Goal: Transaction & Acquisition: Register for event/course

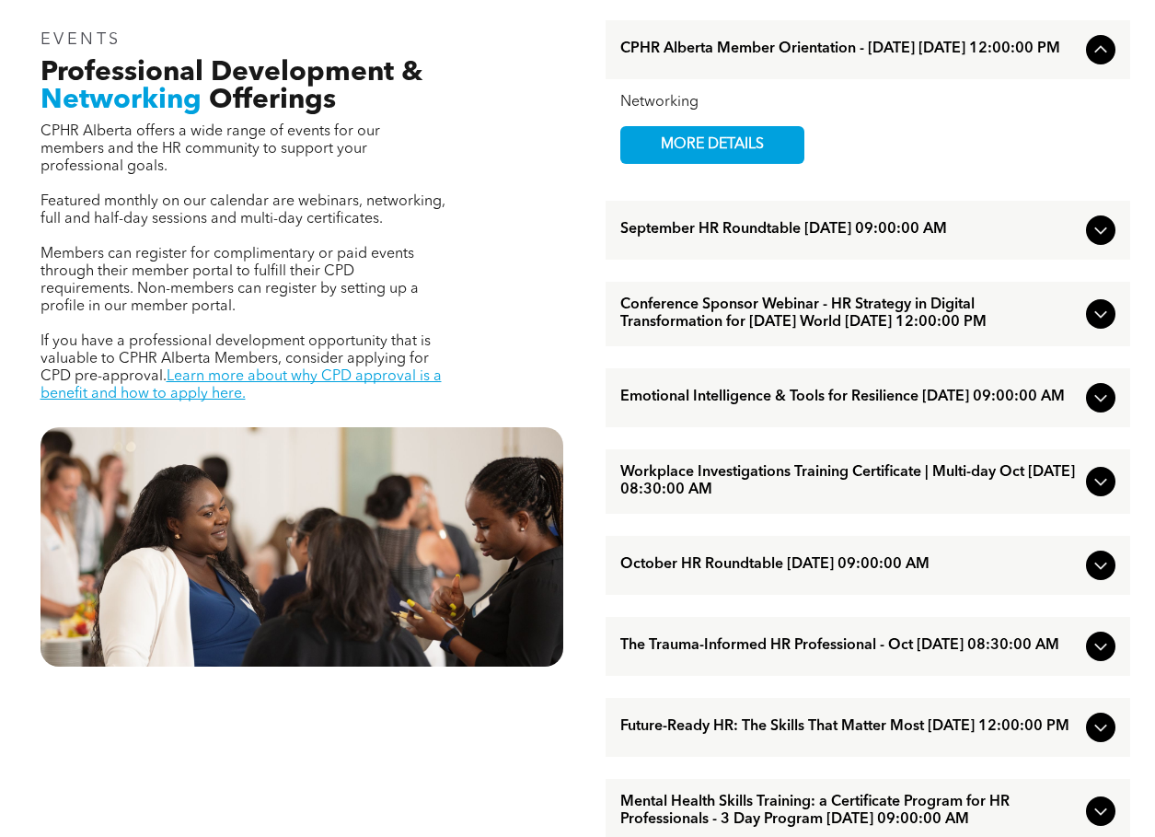
scroll to position [644, 0]
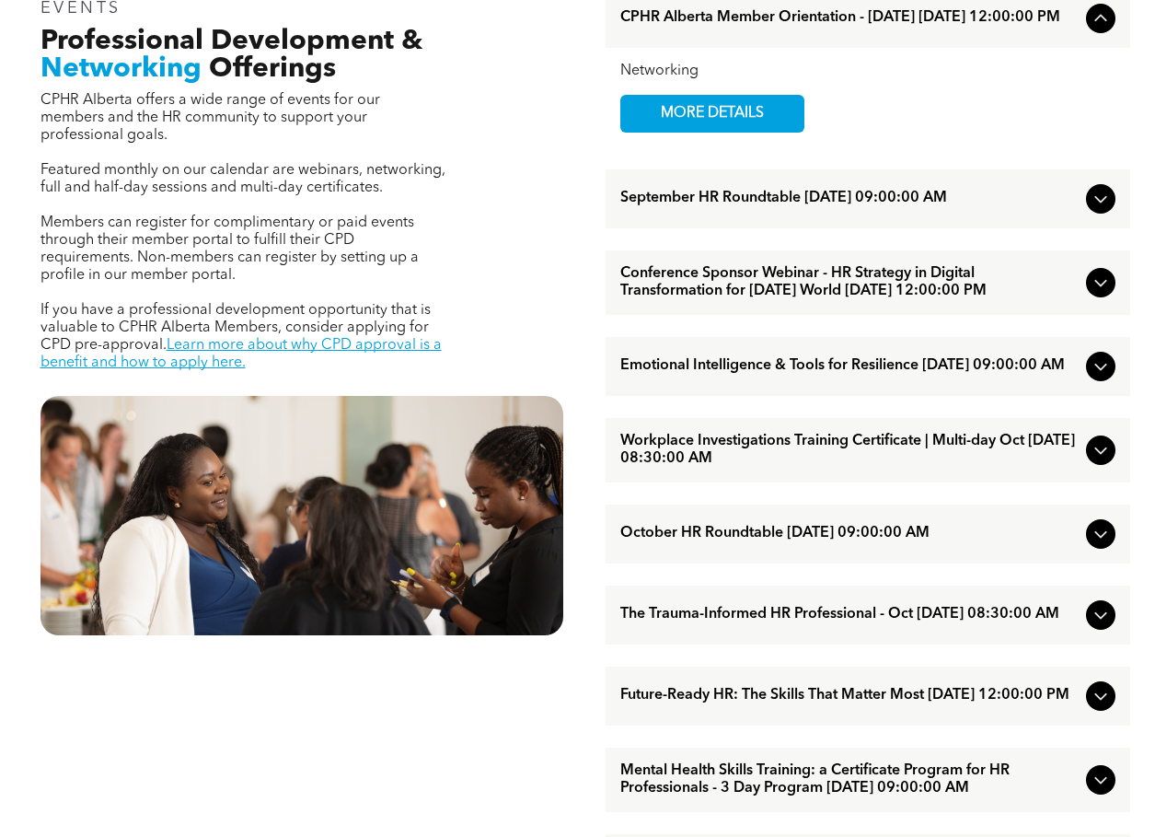
click at [817, 623] on span "The Trauma-Informed HR Professional - Oct [DATE] 08:30:00 AM" at bounding box center [850, 614] width 459 height 17
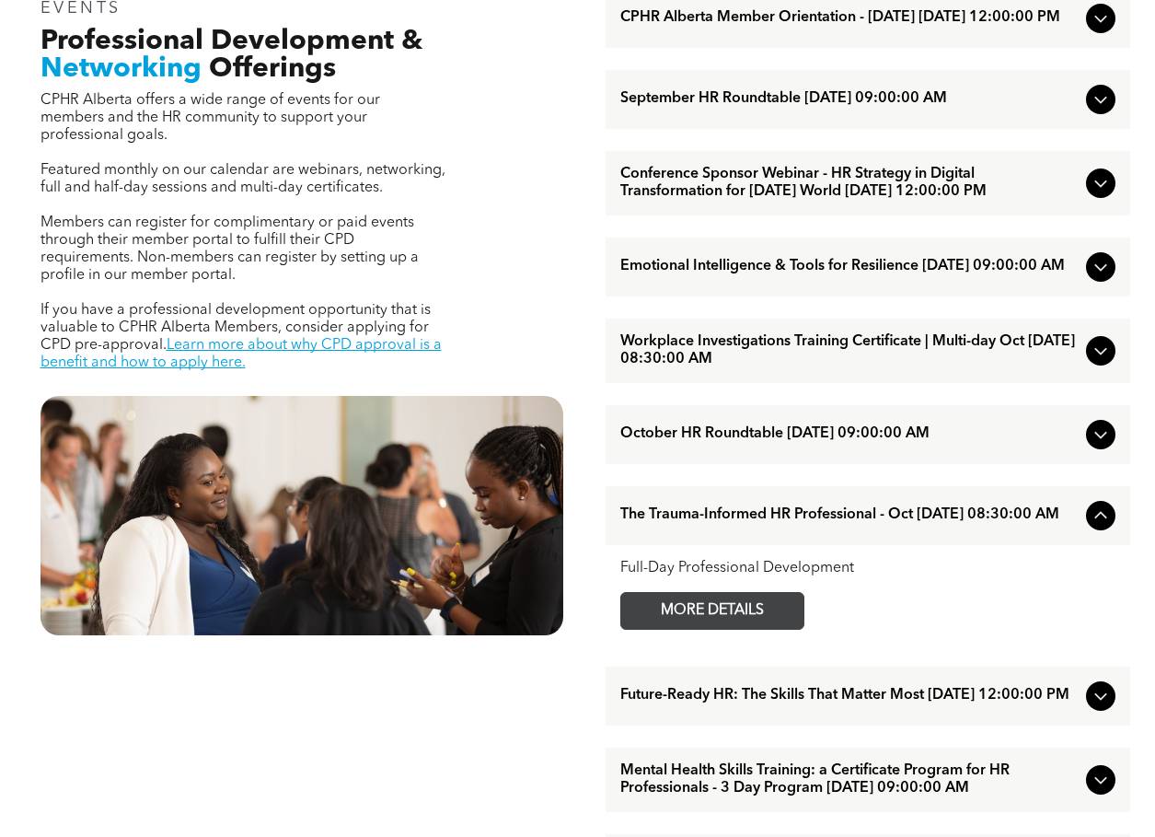
click at [763, 629] on span "MORE DETAILS" at bounding box center [712, 611] width 145 height 36
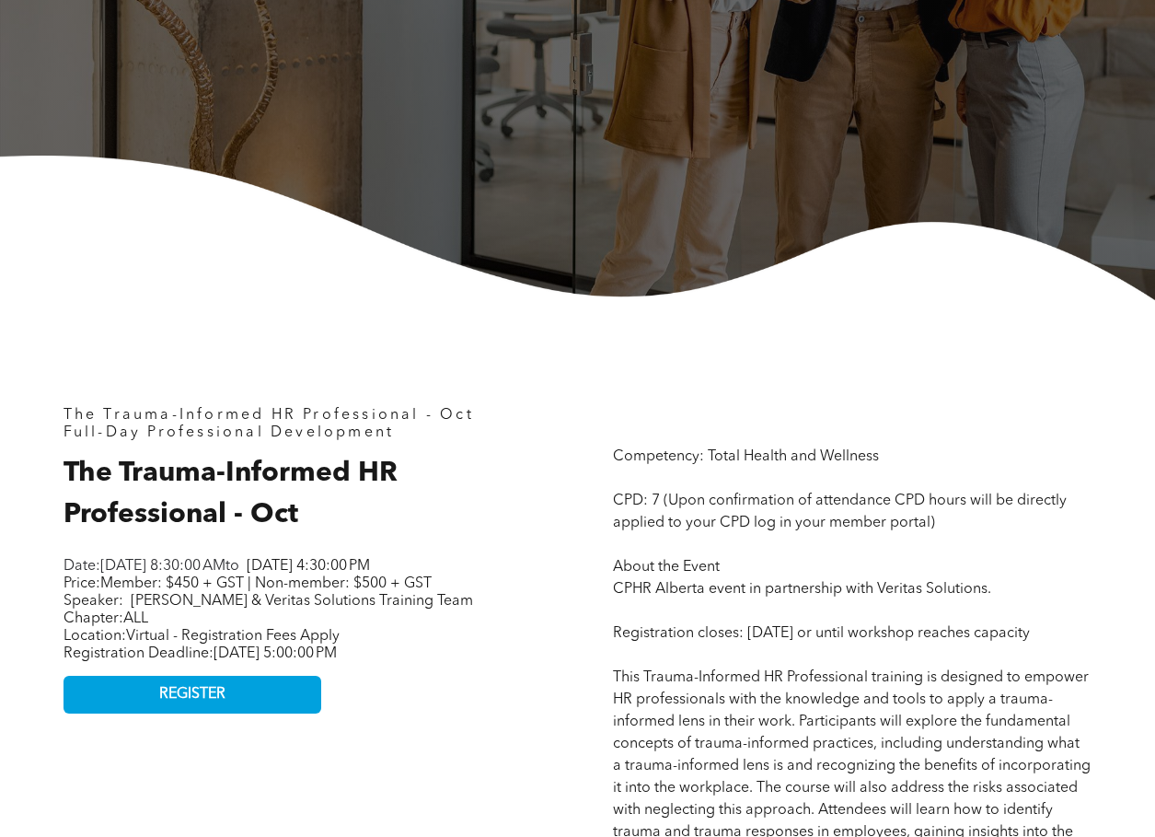
scroll to position [460, 0]
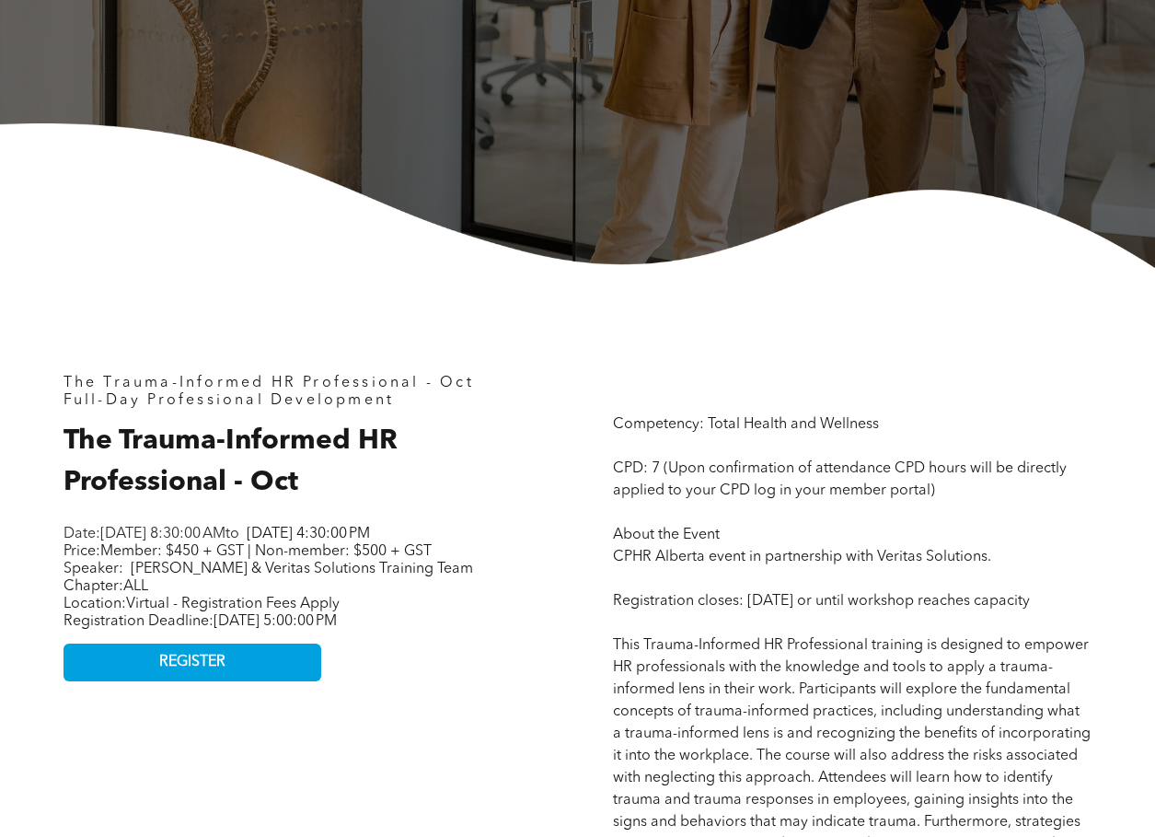
drag, startPoint x: 526, startPoint y: 550, endPoint x: 427, endPoint y: 489, distance: 115.7
click at [427, 489] on h2 "The Trauma-Informed HR Professional - Oct" at bounding box center [303, 462] width 479 height 83
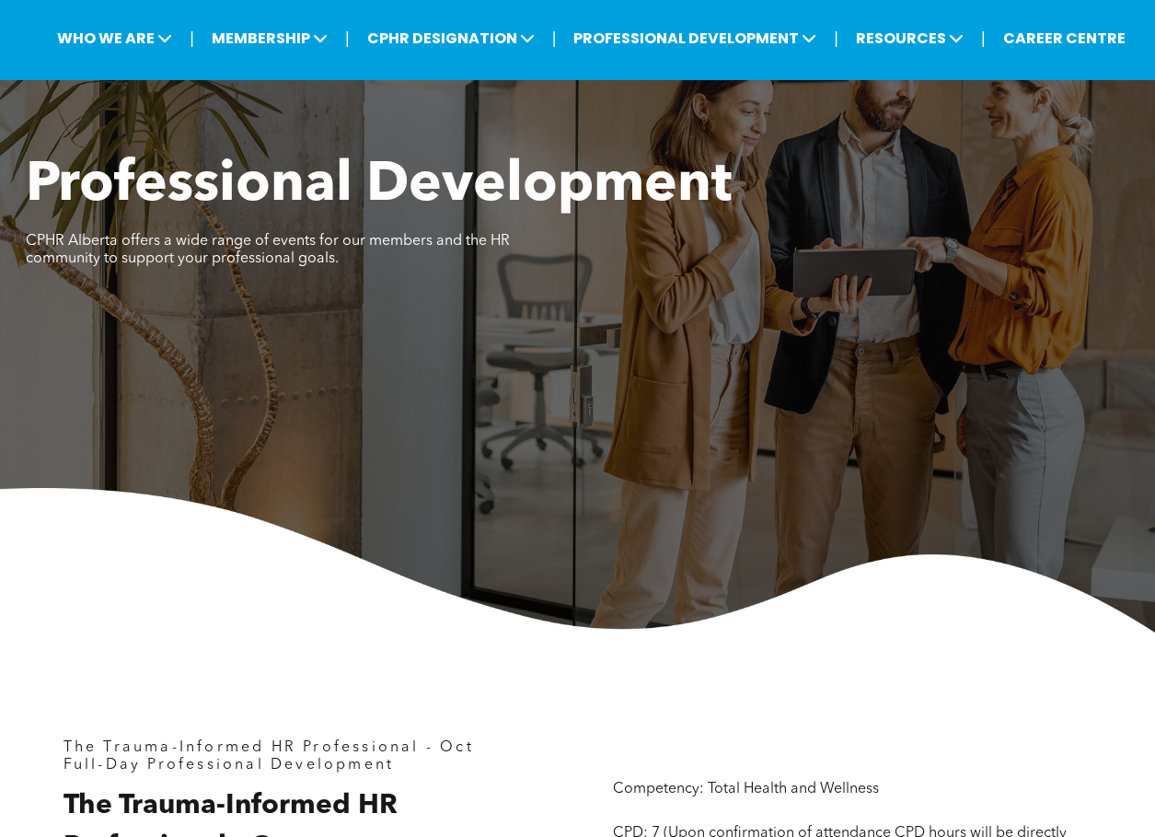
scroll to position [0, 0]
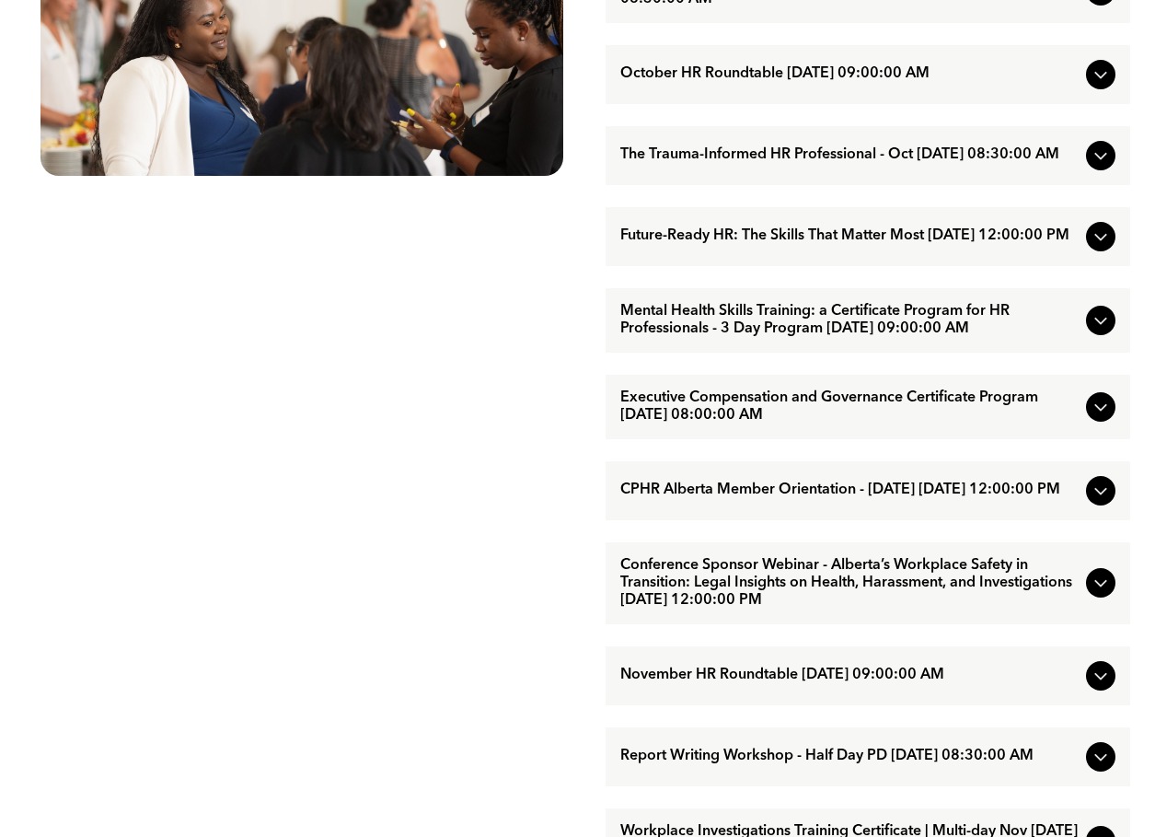
scroll to position [1105, 0]
click at [1100, 593] on icon at bounding box center [1101, 582] width 22 height 22
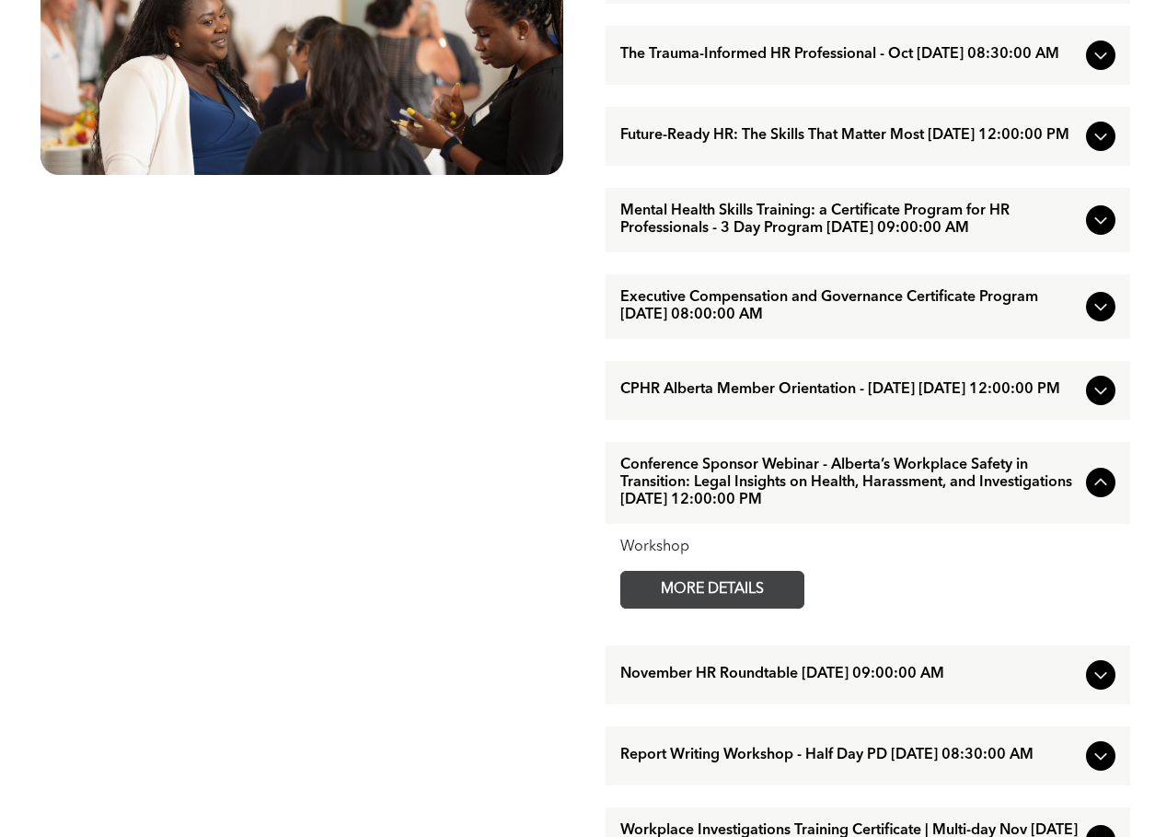
click at [712, 608] on span "MORE DETAILS" at bounding box center [712, 590] width 145 height 36
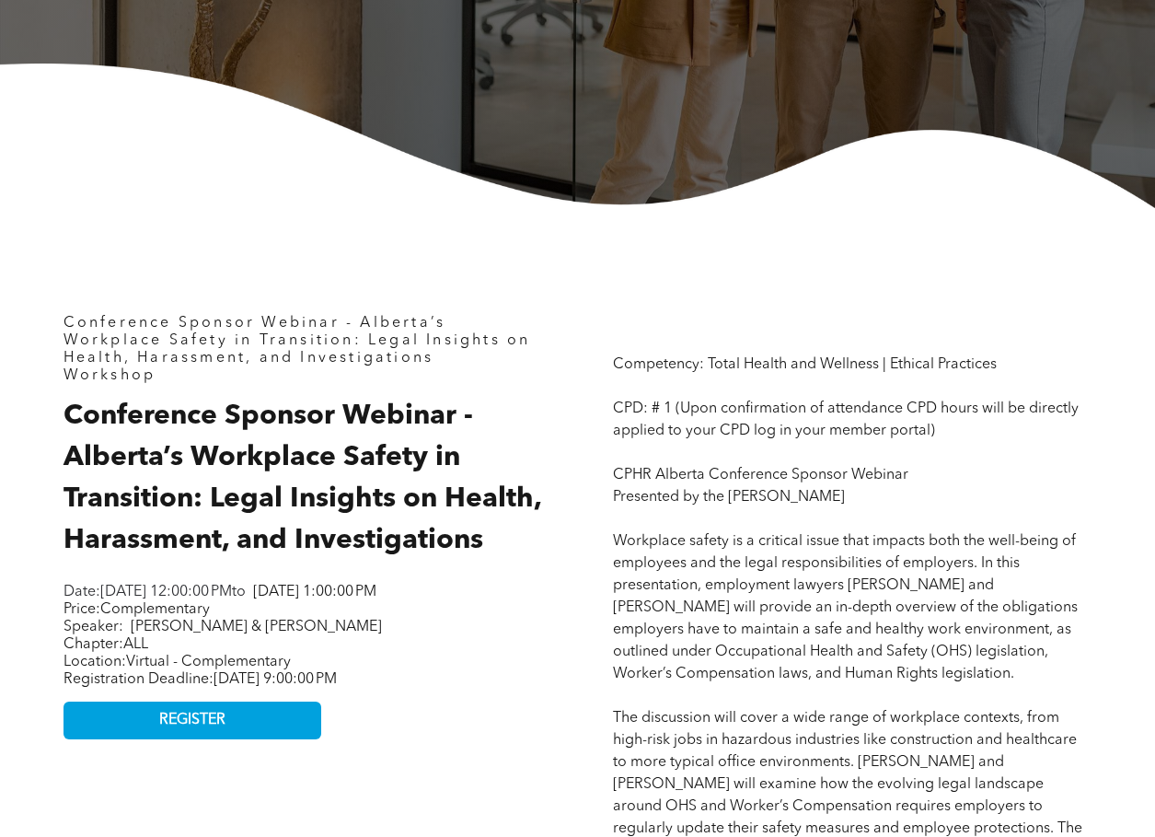
scroll to position [552, 0]
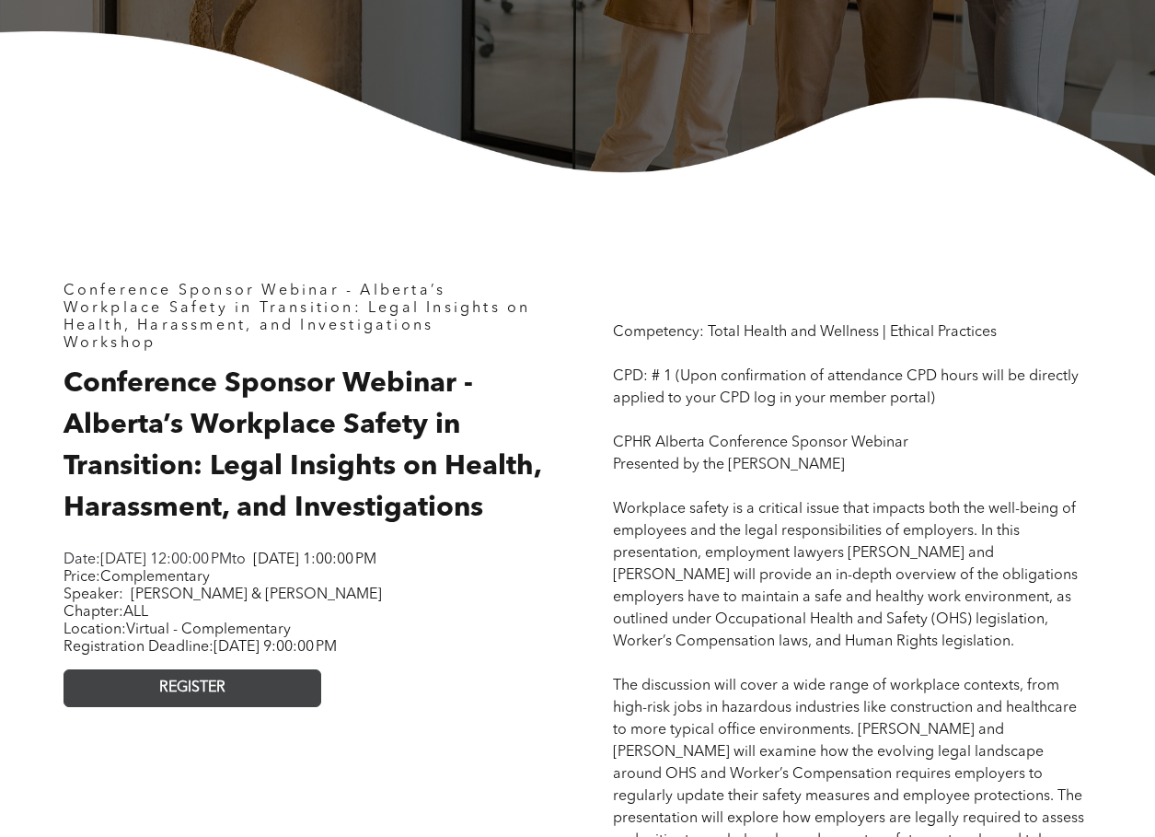
click at [200, 697] on span "REGISTER" at bounding box center [192, 687] width 66 height 17
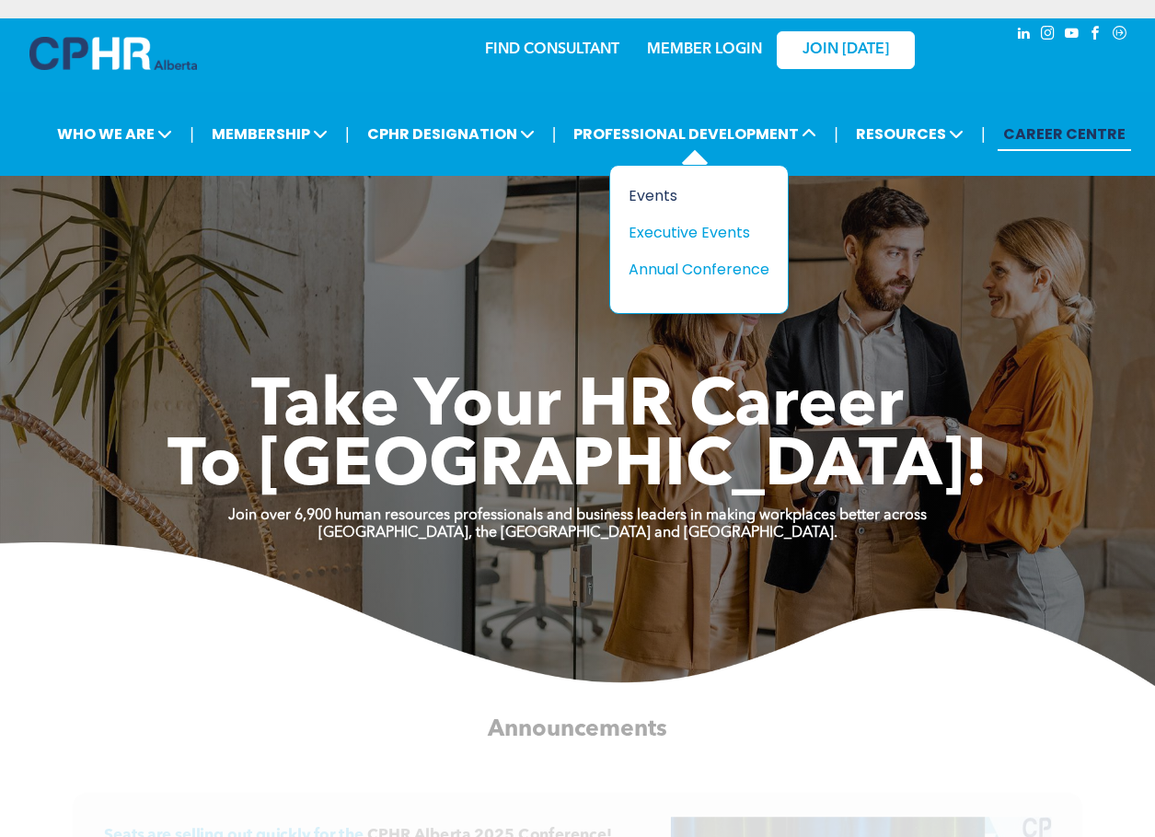
click at [656, 192] on div "Events" at bounding box center [692, 195] width 127 height 23
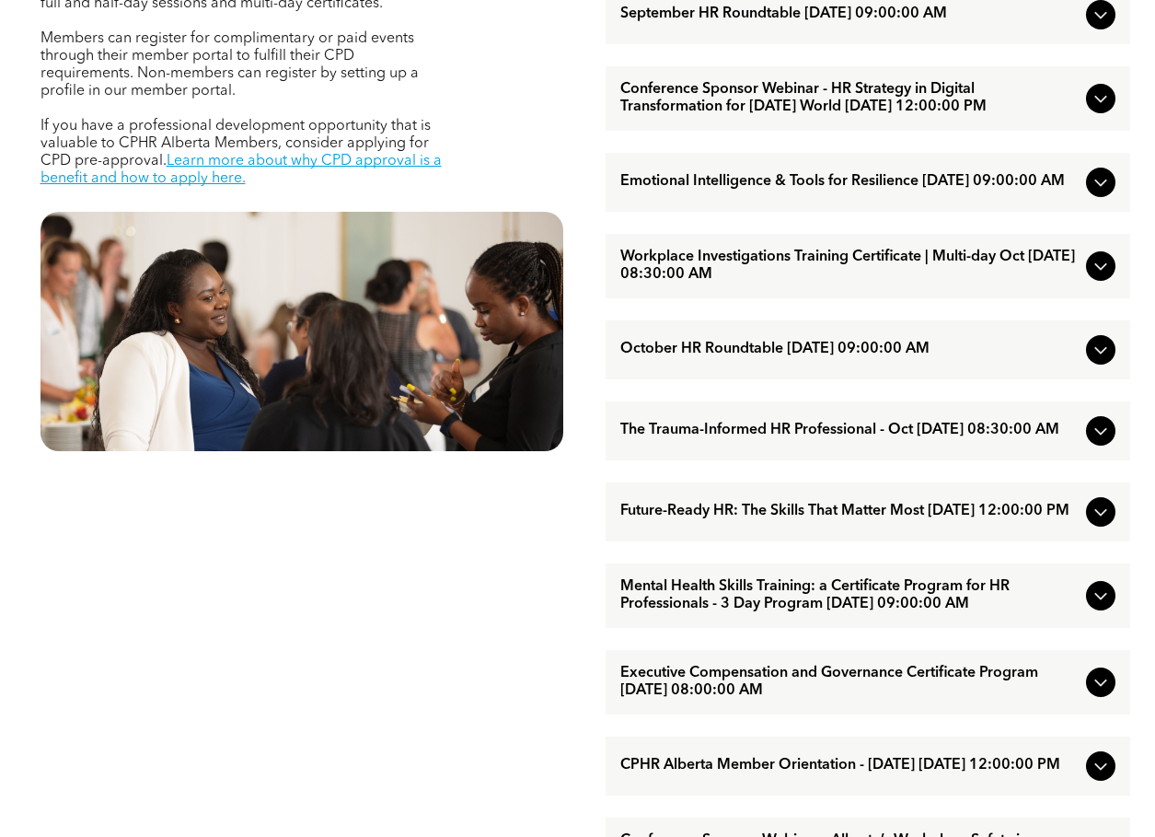
scroll to position [737, 0]
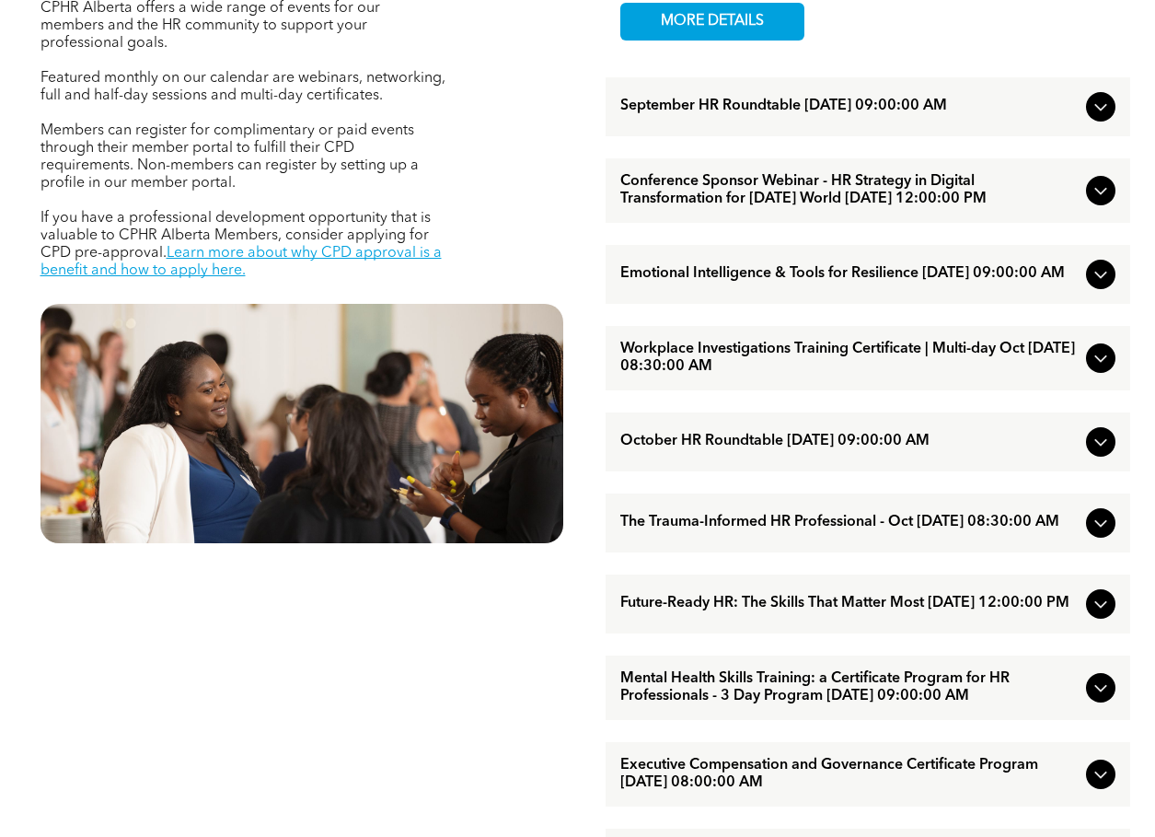
click at [1101, 202] on icon at bounding box center [1101, 191] width 22 height 22
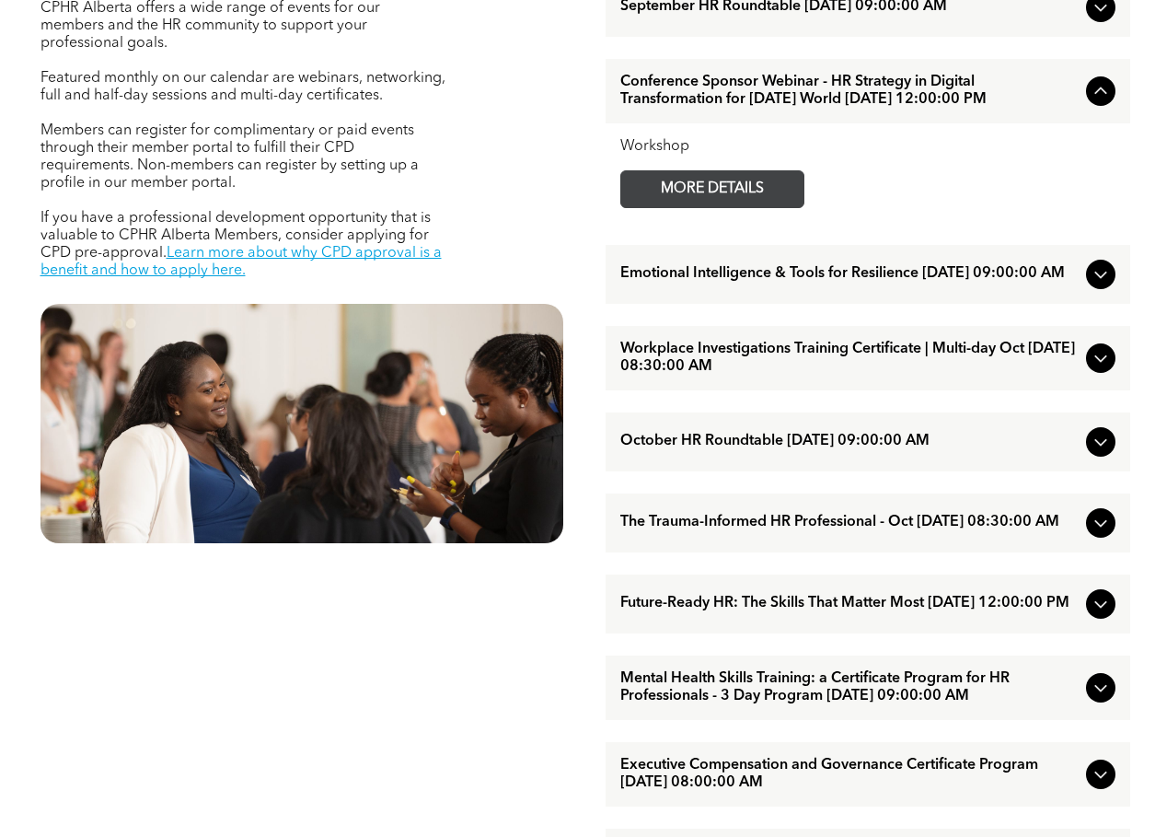
click at [785, 208] on link "MORE DETAILS" at bounding box center [713, 189] width 184 height 38
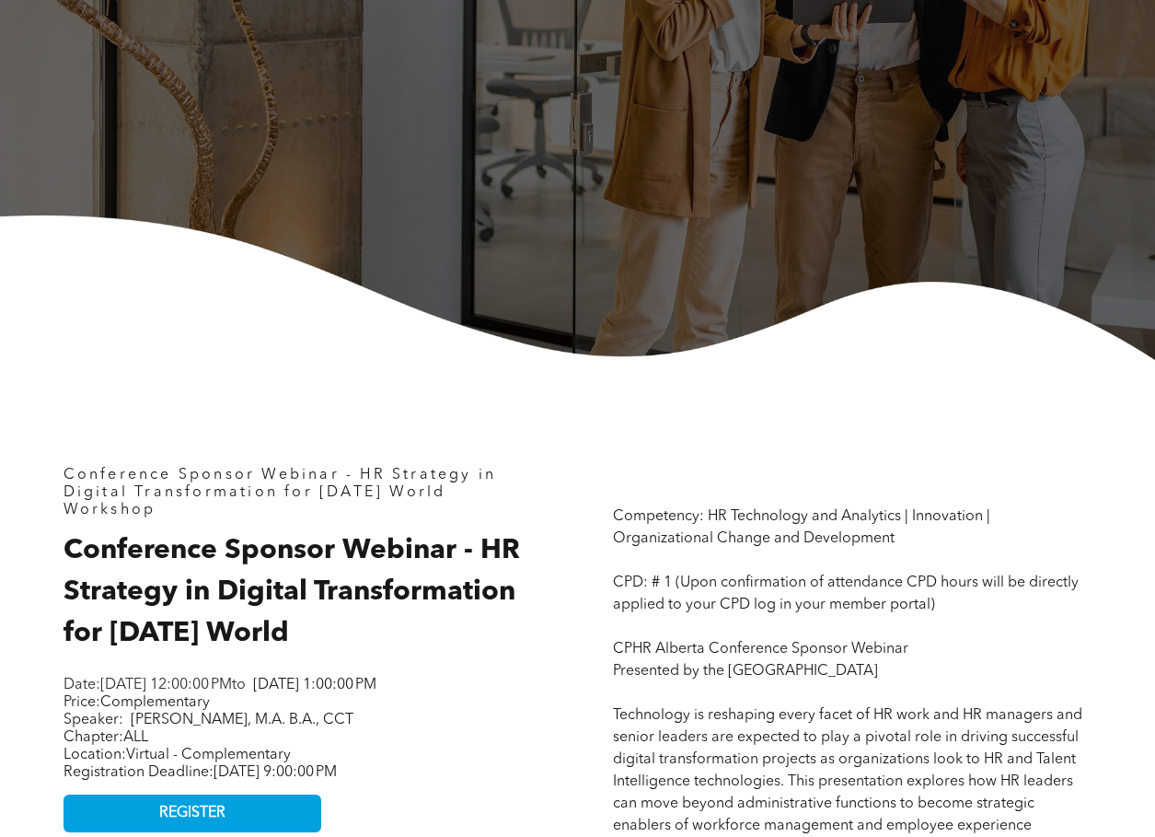
scroll to position [460, 0]
